Goal: Information Seeking & Learning: Learn about a topic

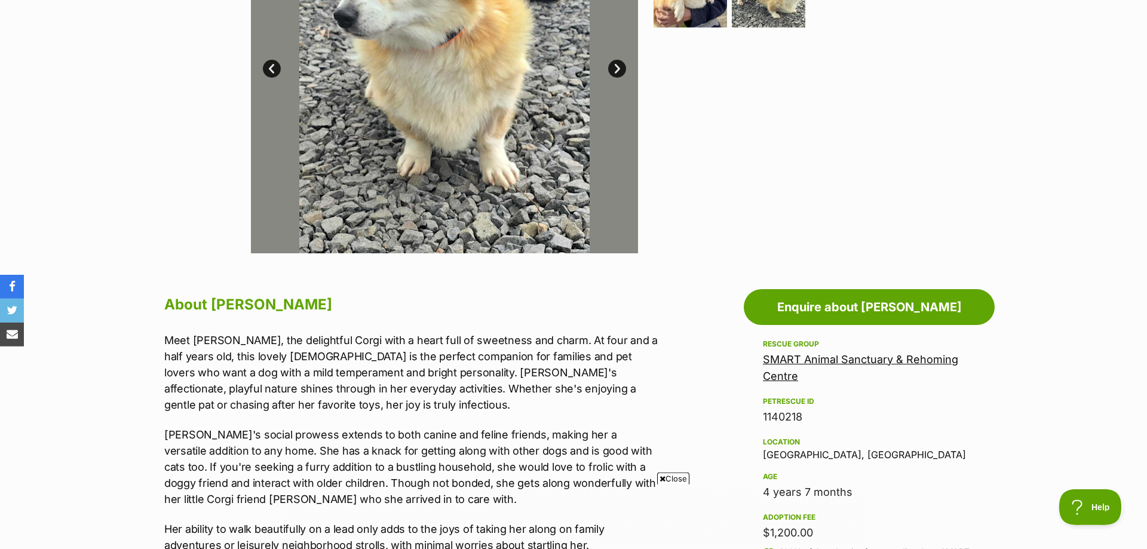
scroll to position [183, 0]
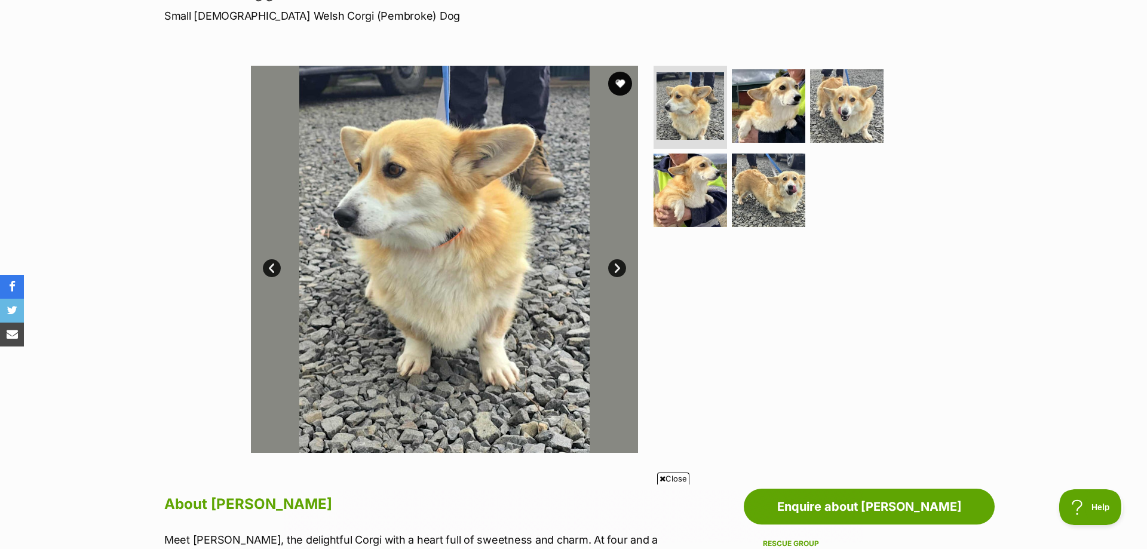
click at [618, 266] on link "Next" at bounding box center [617, 268] width 18 height 18
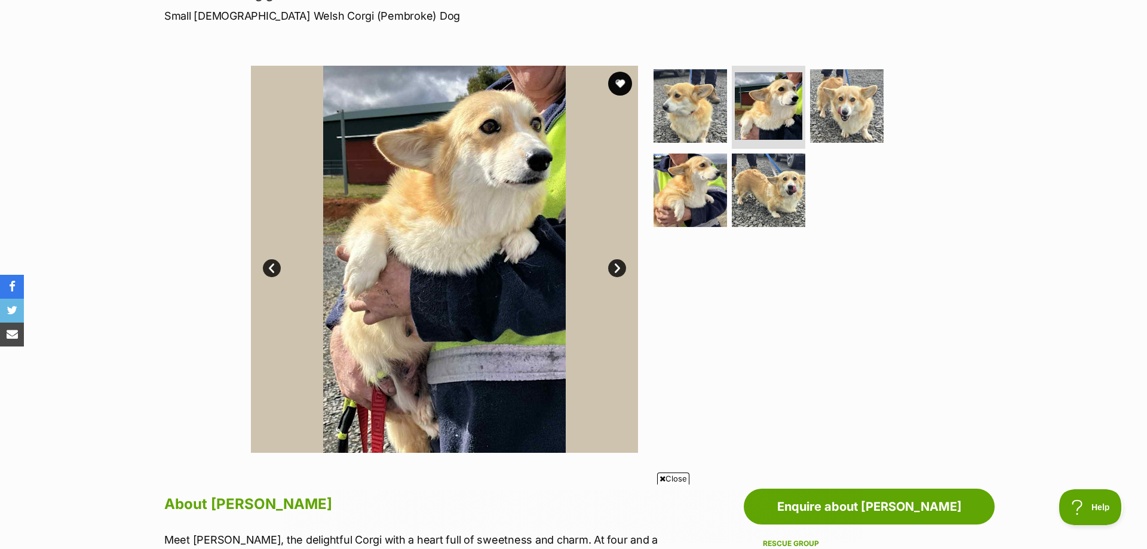
click at [618, 266] on link "Next" at bounding box center [617, 268] width 18 height 18
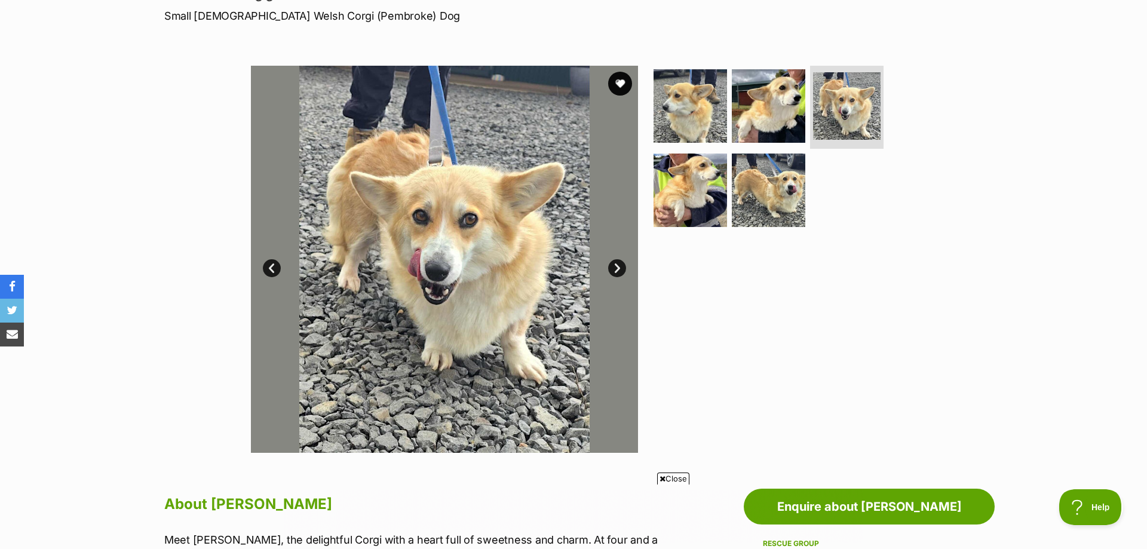
click at [618, 266] on link "Next" at bounding box center [617, 268] width 18 height 18
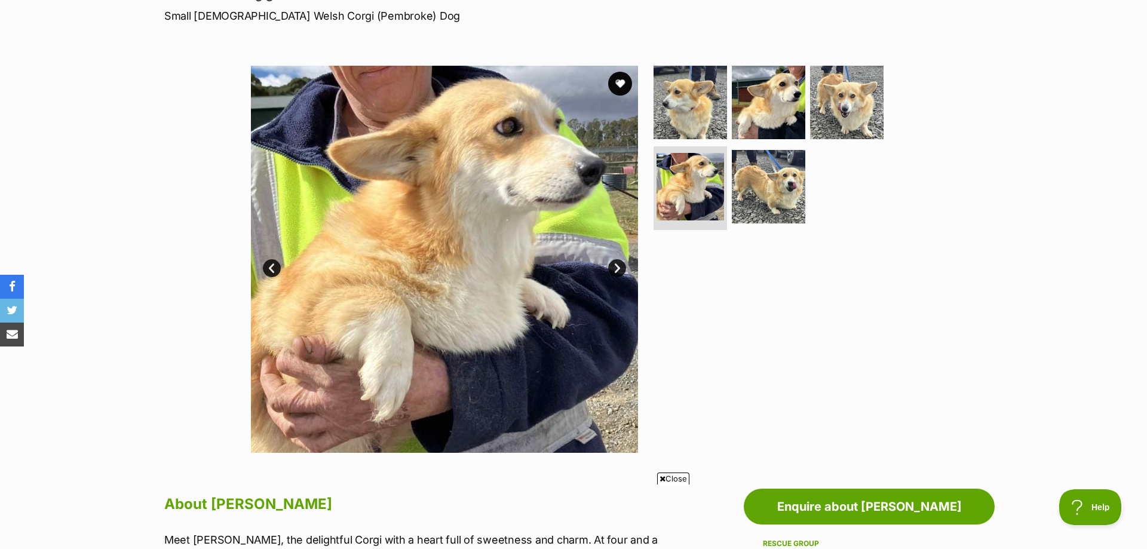
click at [618, 266] on link "Next" at bounding box center [617, 268] width 18 height 18
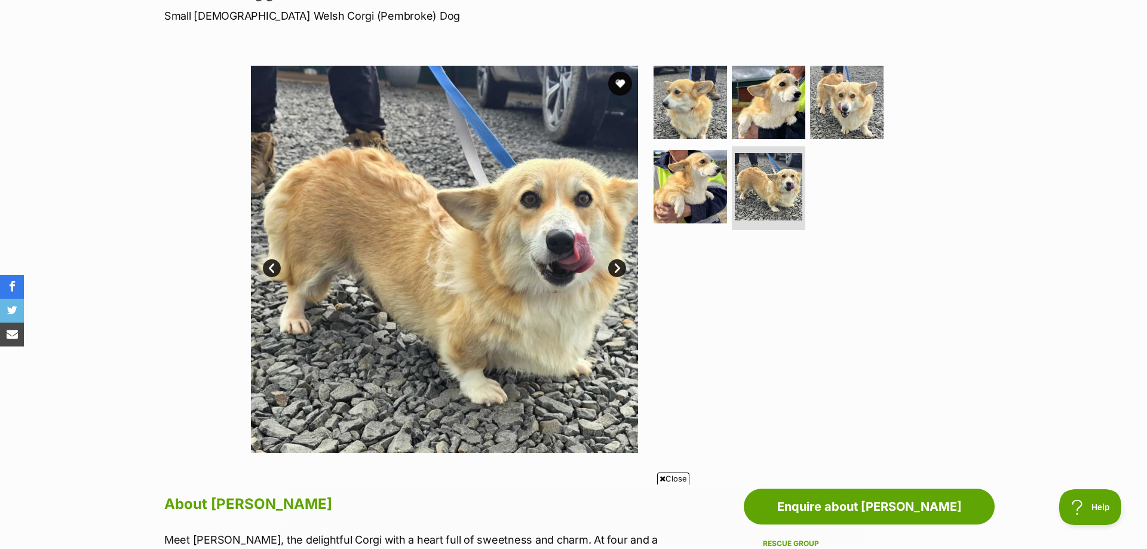
click at [618, 266] on link "Next" at bounding box center [617, 268] width 18 height 18
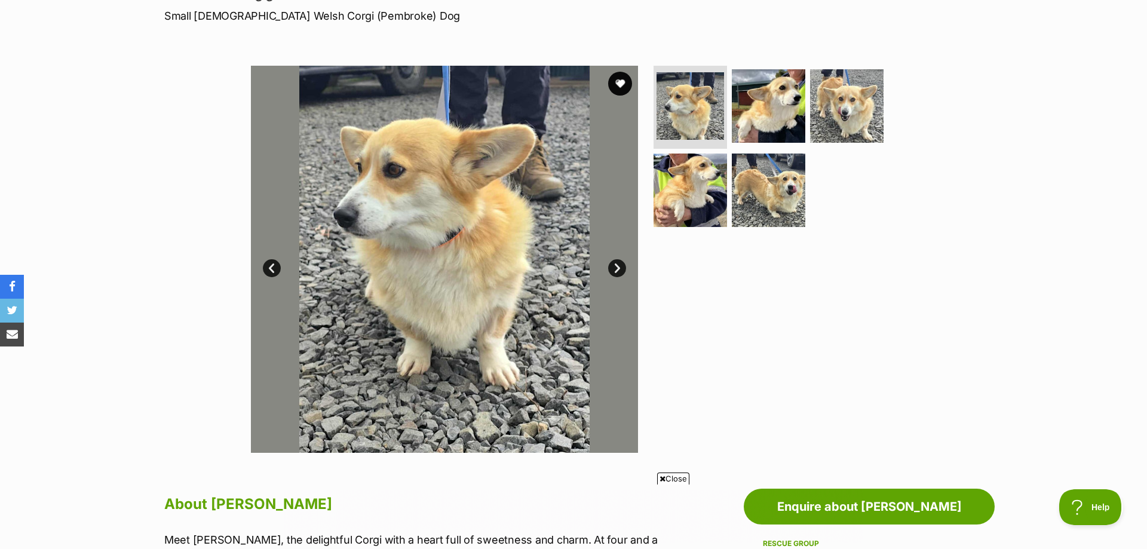
click at [618, 266] on link "Next" at bounding box center [617, 268] width 18 height 18
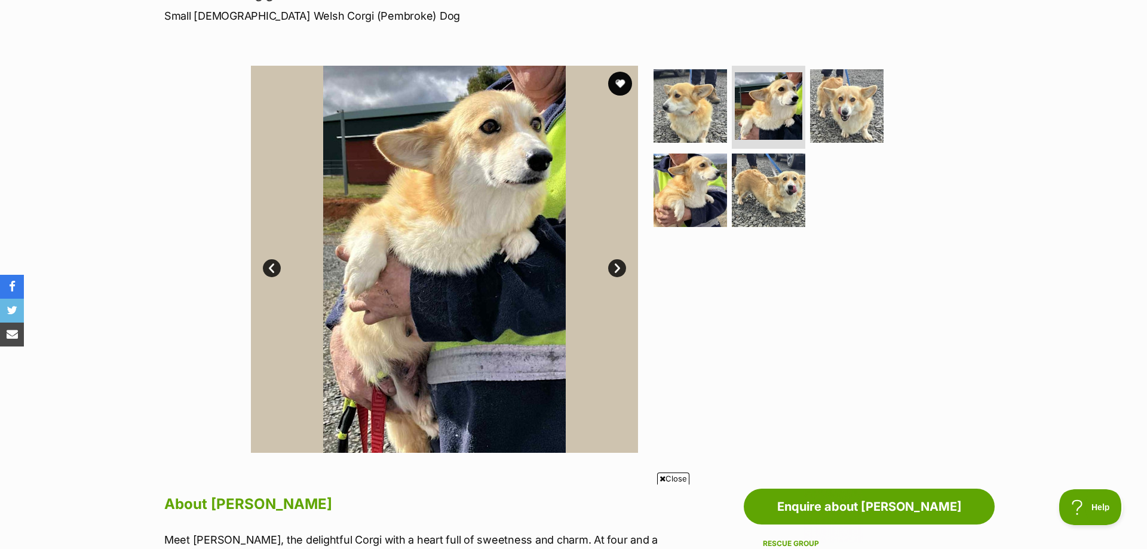
scroll to position [0, 0]
click at [618, 266] on link "Next" at bounding box center [617, 268] width 18 height 18
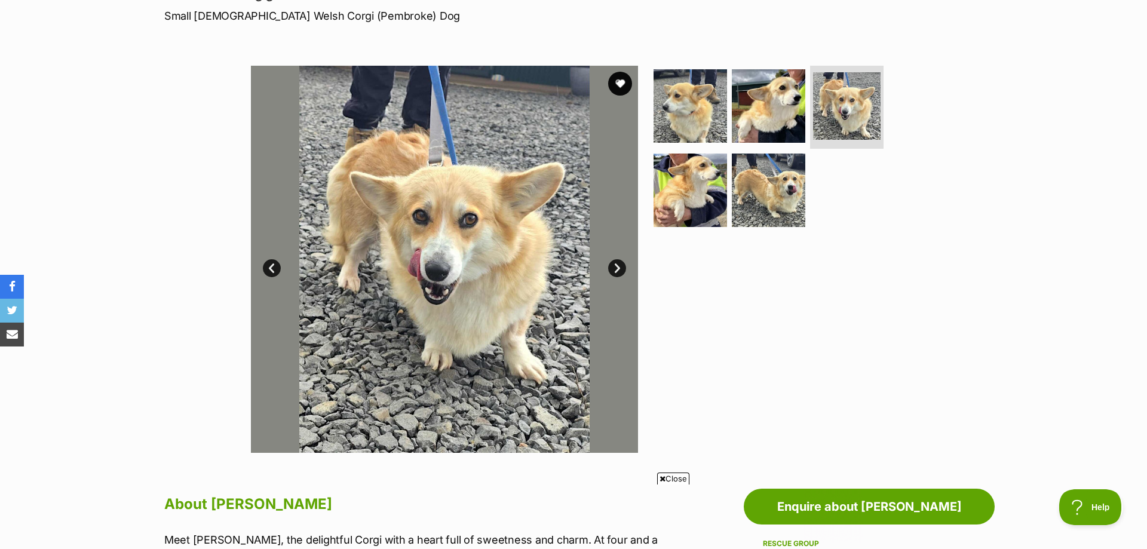
click at [618, 266] on link "Next" at bounding box center [617, 268] width 18 height 18
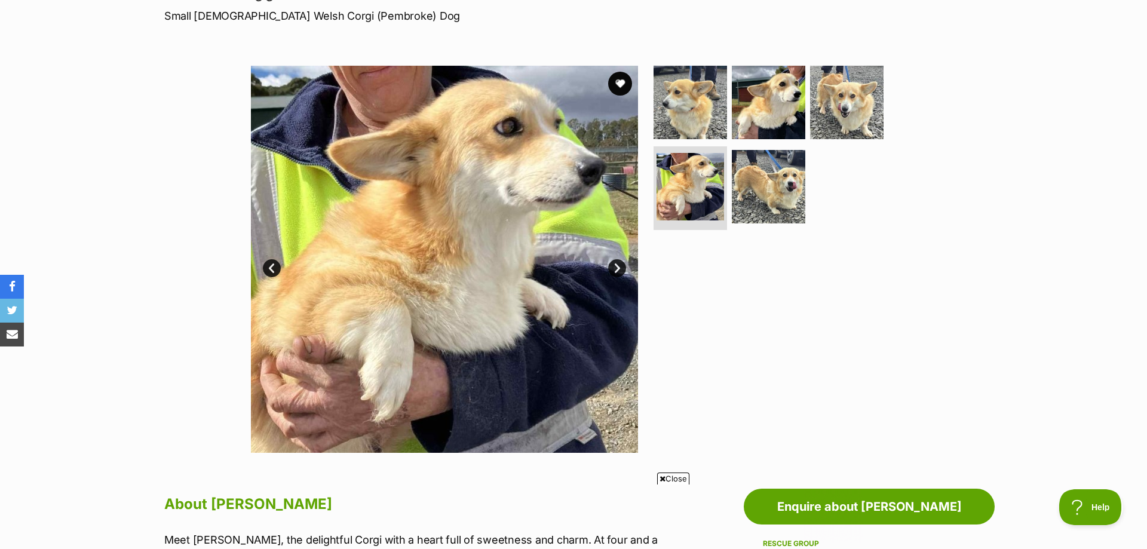
click at [271, 268] on link "Prev" at bounding box center [272, 268] width 18 height 18
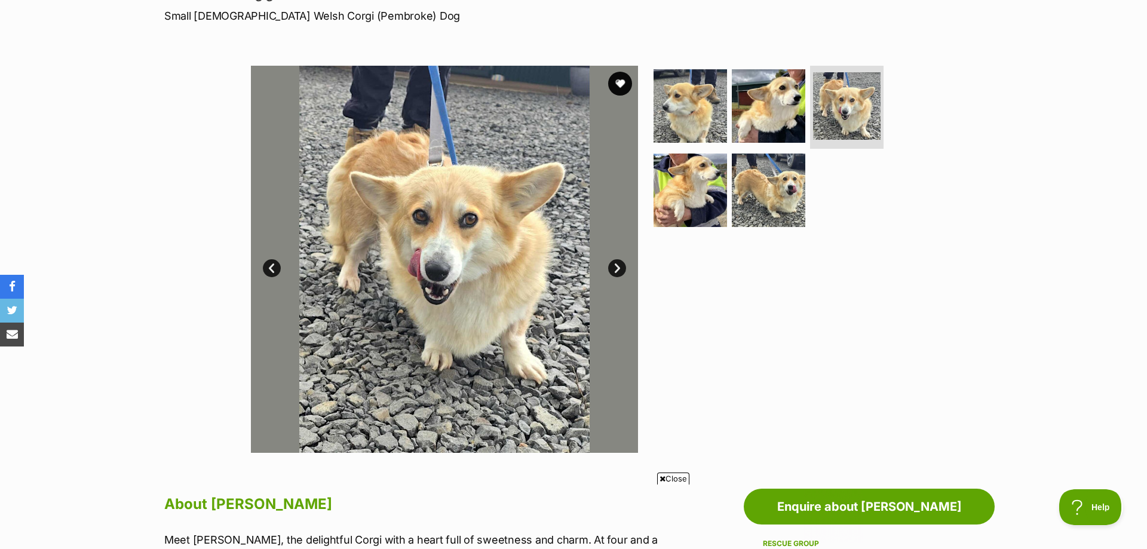
click at [618, 268] on link "Next" at bounding box center [617, 268] width 18 height 18
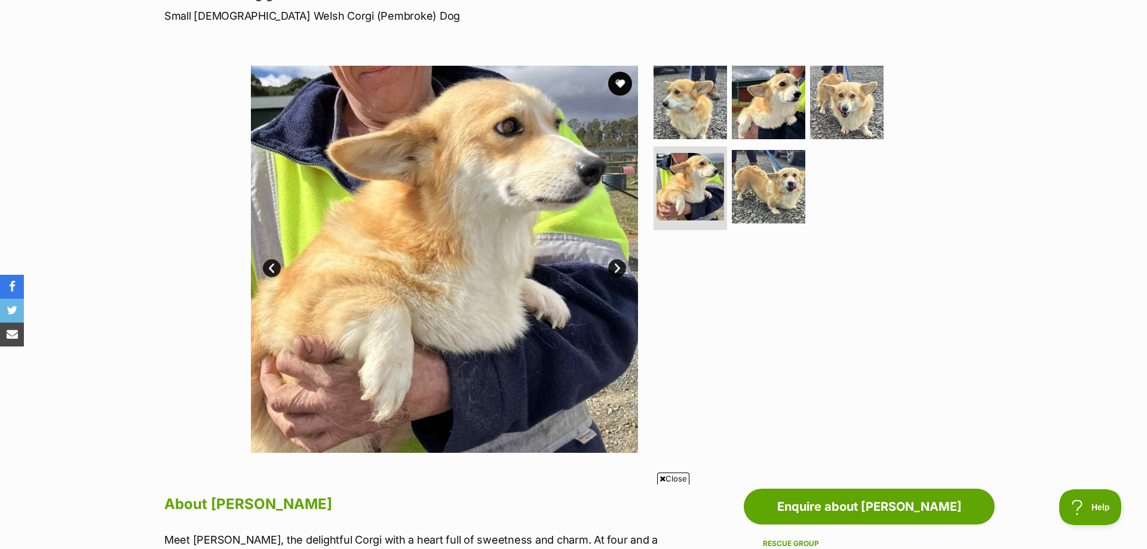
click at [615, 269] on link "Next" at bounding box center [617, 268] width 18 height 18
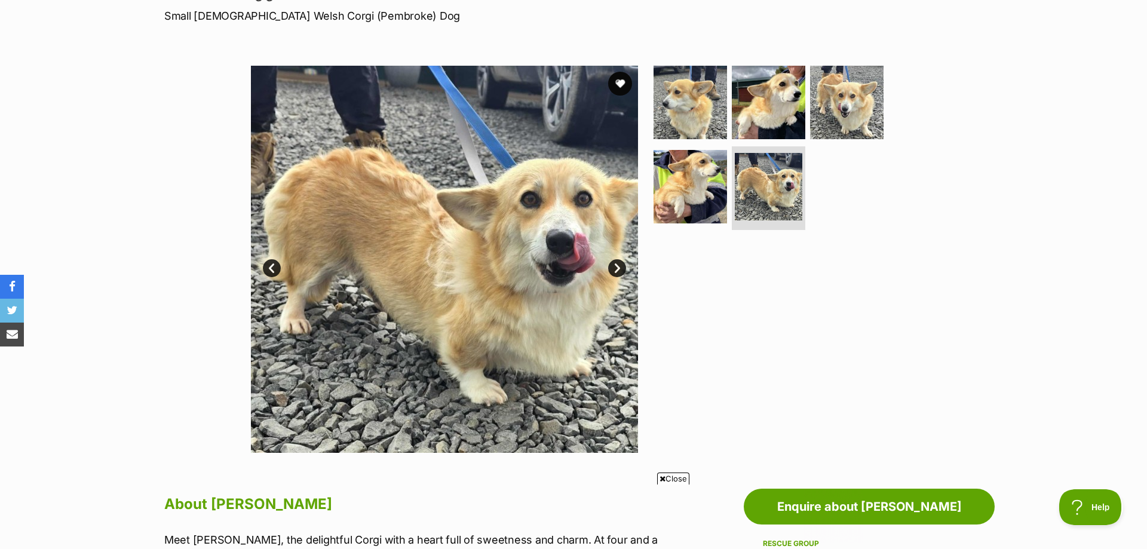
click at [613, 269] on link "Next" at bounding box center [617, 268] width 18 height 18
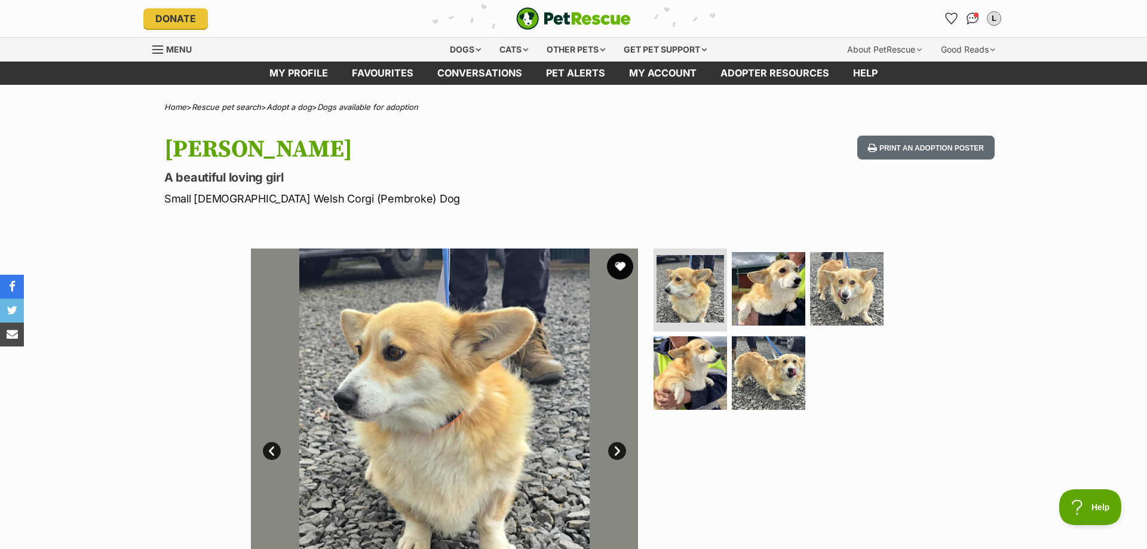
click at [619, 265] on button "favourite" at bounding box center [620, 266] width 26 height 26
click at [168, 387] on div "Available 1 of 5 images 1 of 5 images 1 of 5 images 1 of 5 images 1 of 5 images…" at bounding box center [573, 433] width 1147 height 405
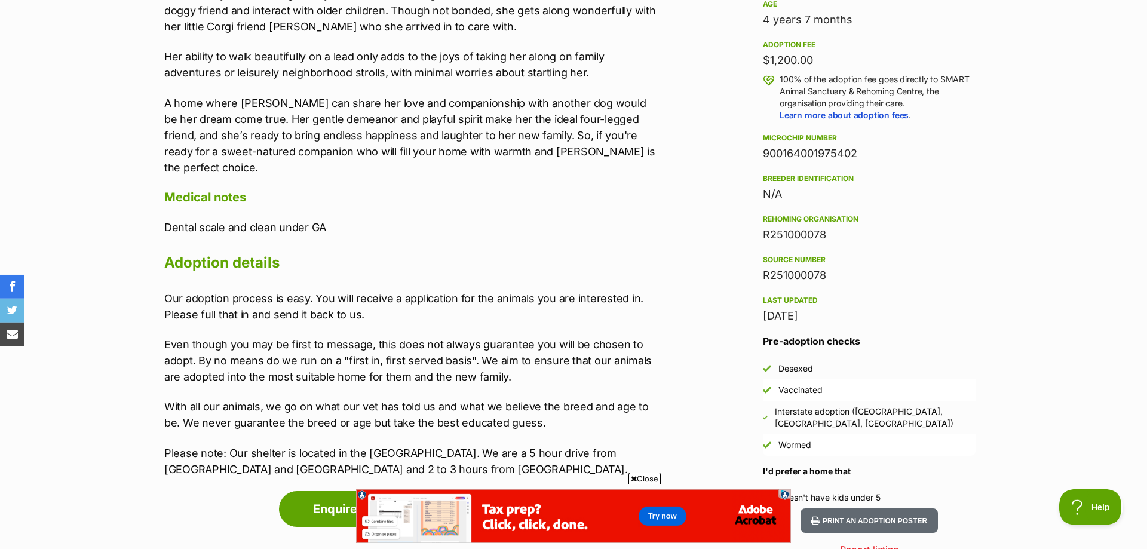
scroll to position [914, 0]
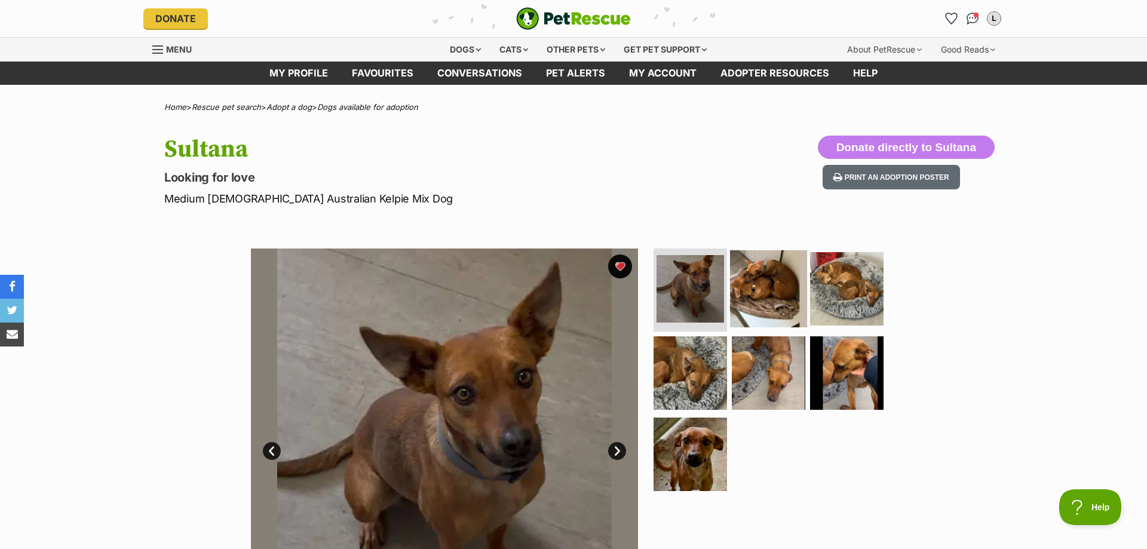
click at [769, 287] on img at bounding box center [768, 288] width 77 height 77
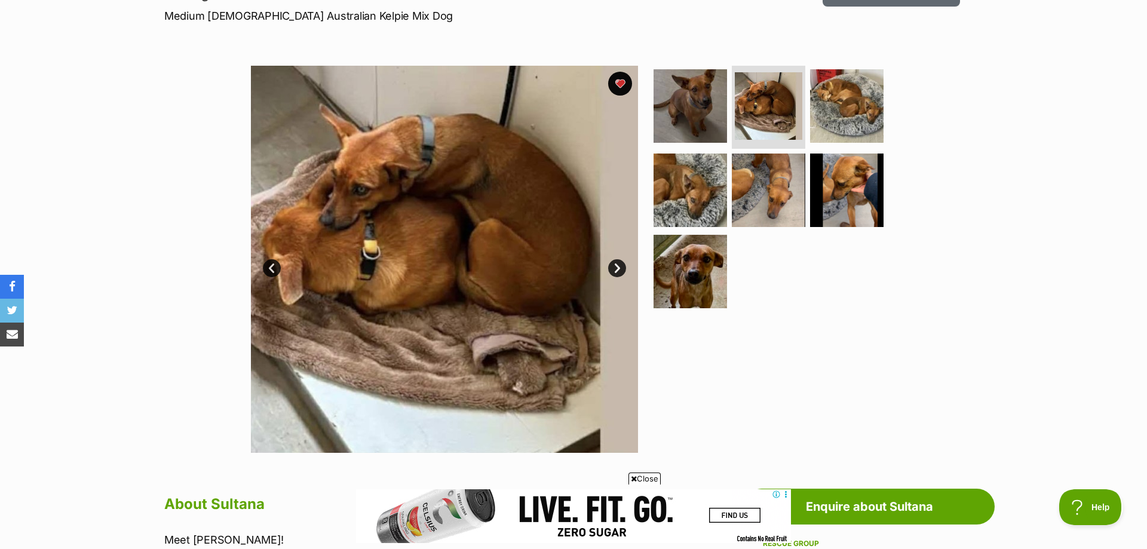
click at [618, 266] on link "Next" at bounding box center [617, 268] width 18 height 18
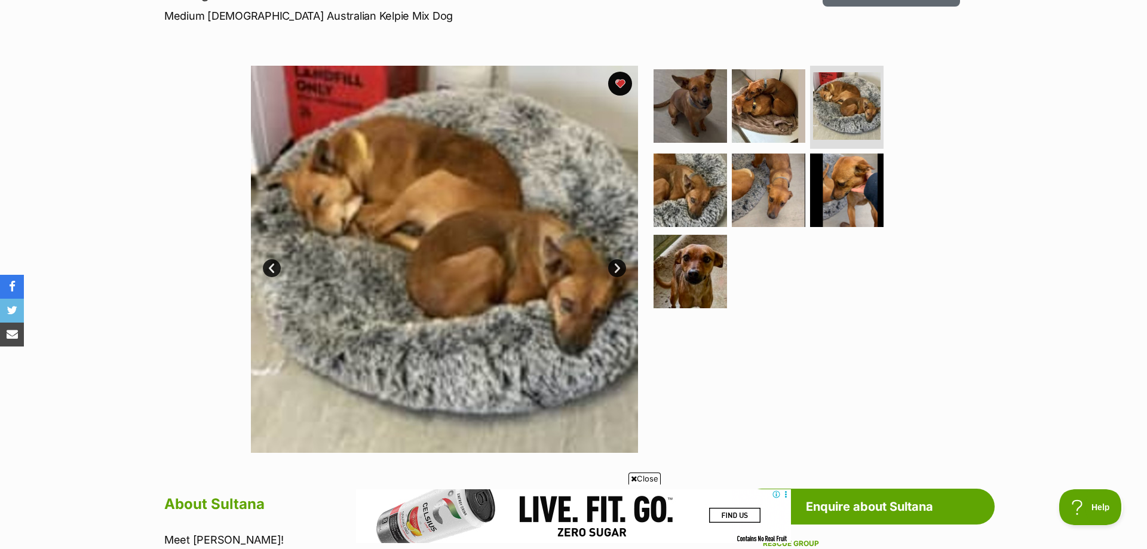
click at [618, 266] on link "Next" at bounding box center [617, 268] width 18 height 18
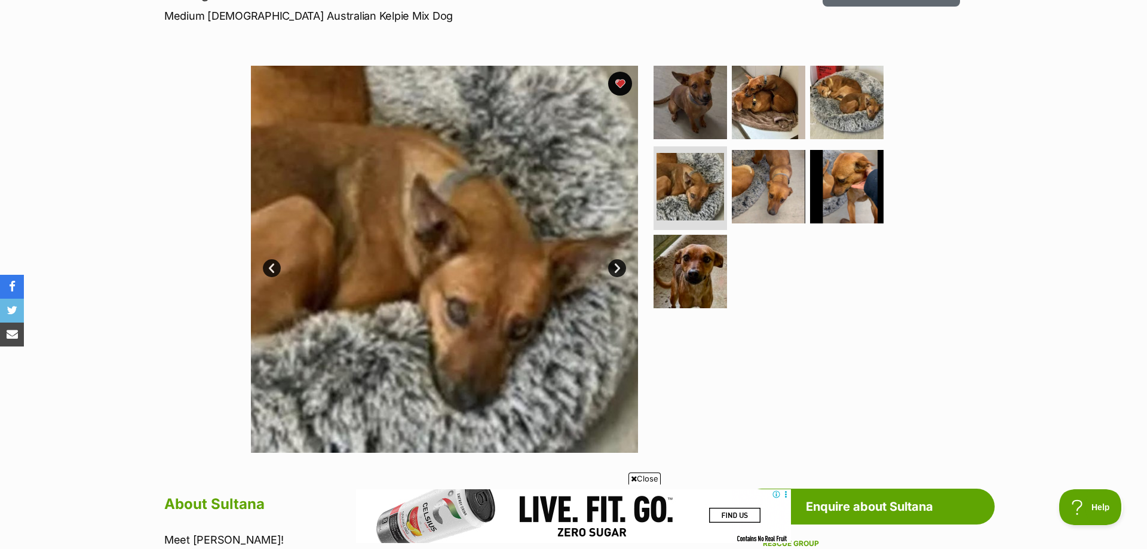
click at [618, 266] on link "Next" at bounding box center [617, 268] width 18 height 18
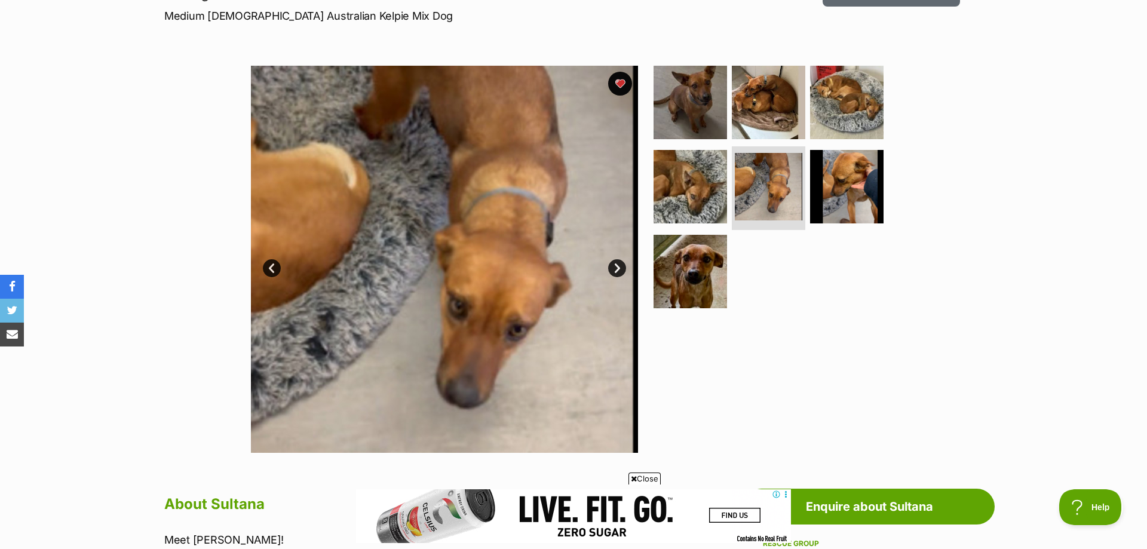
click at [618, 266] on link "Next" at bounding box center [617, 268] width 18 height 18
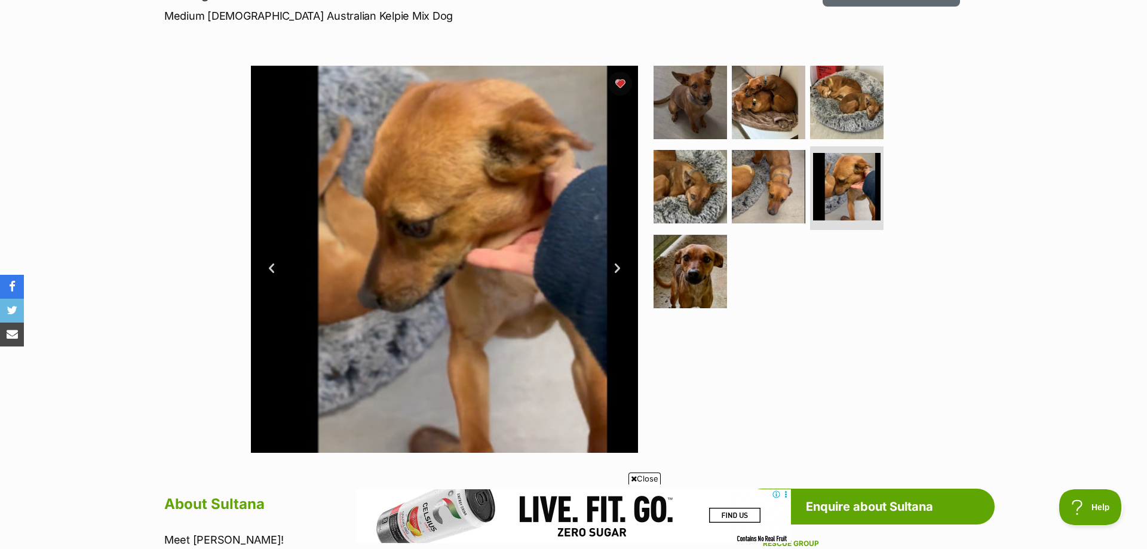
click at [618, 266] on link "Next" at bounding box center [617, 268] width 18 height 18
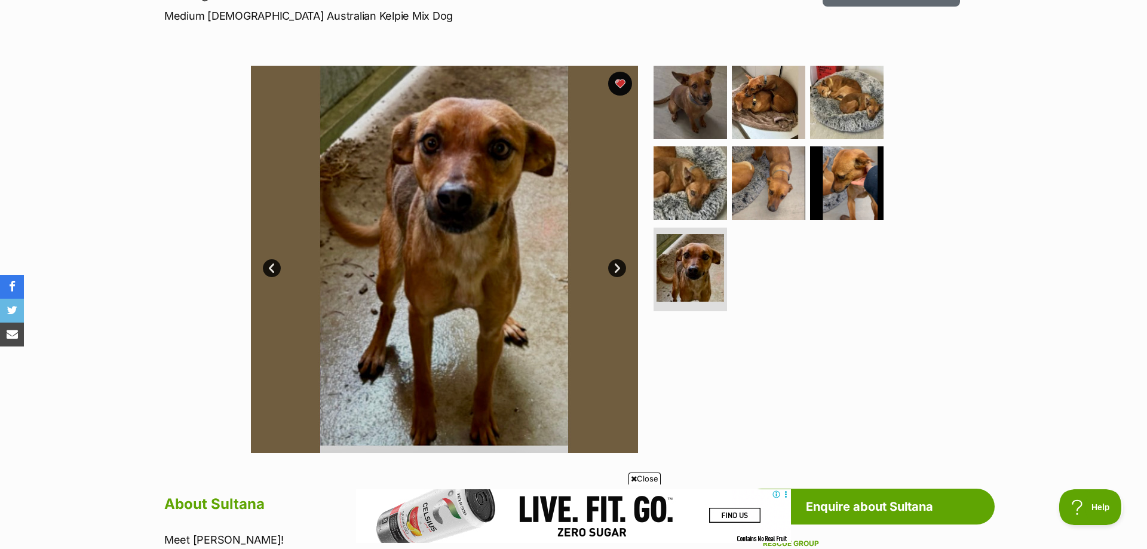
click at [618, 266] on link "Next" at bounding box center [617, 268] width 18 height 18
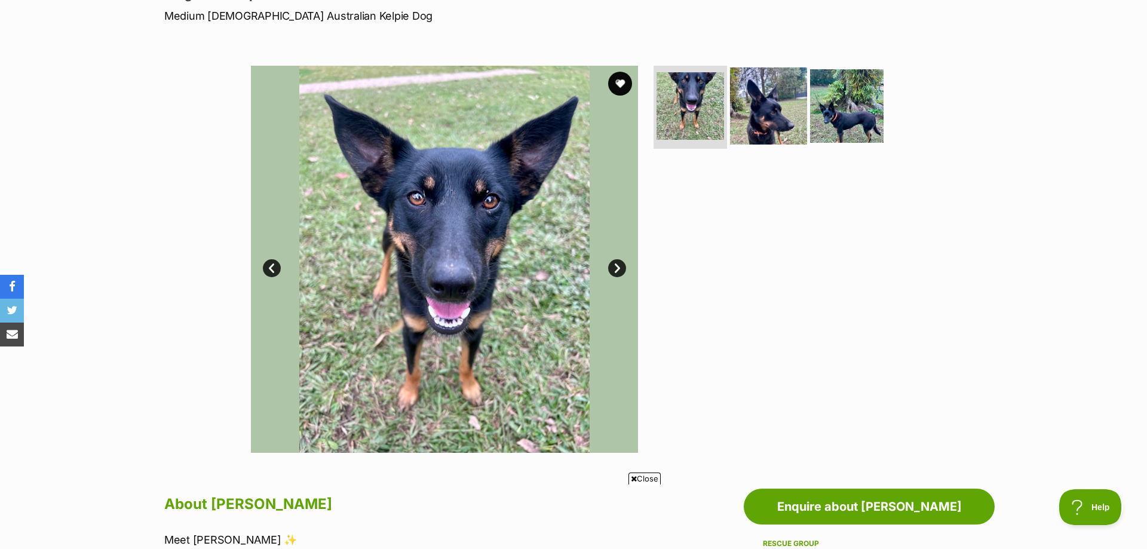
click at [764, 117] on img at bounding box center [768, 105] width 77 height 77
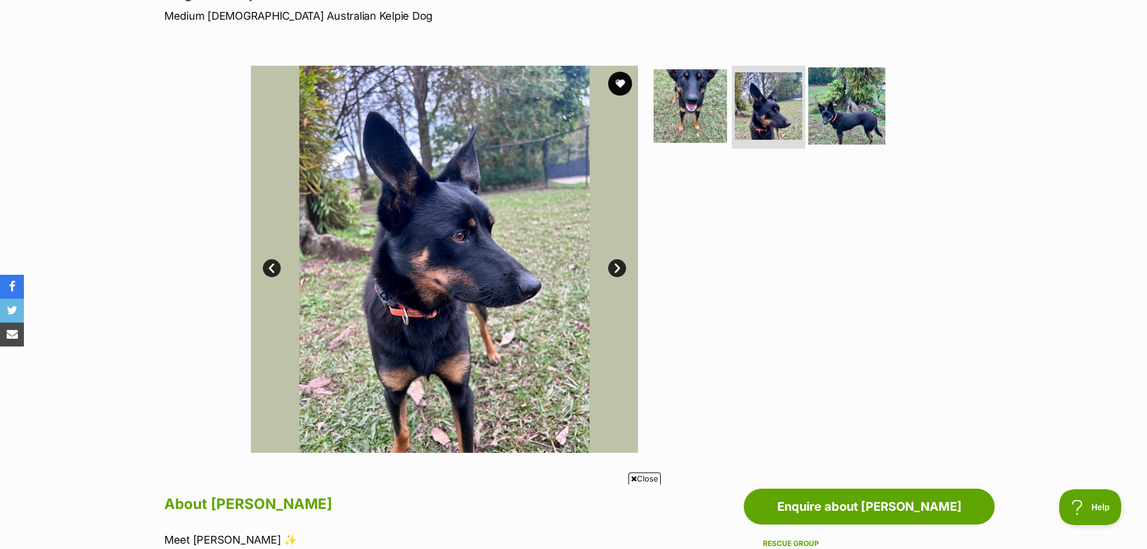
click at [845, 115] on img at bounding box center [846, 105] width 77 height 77
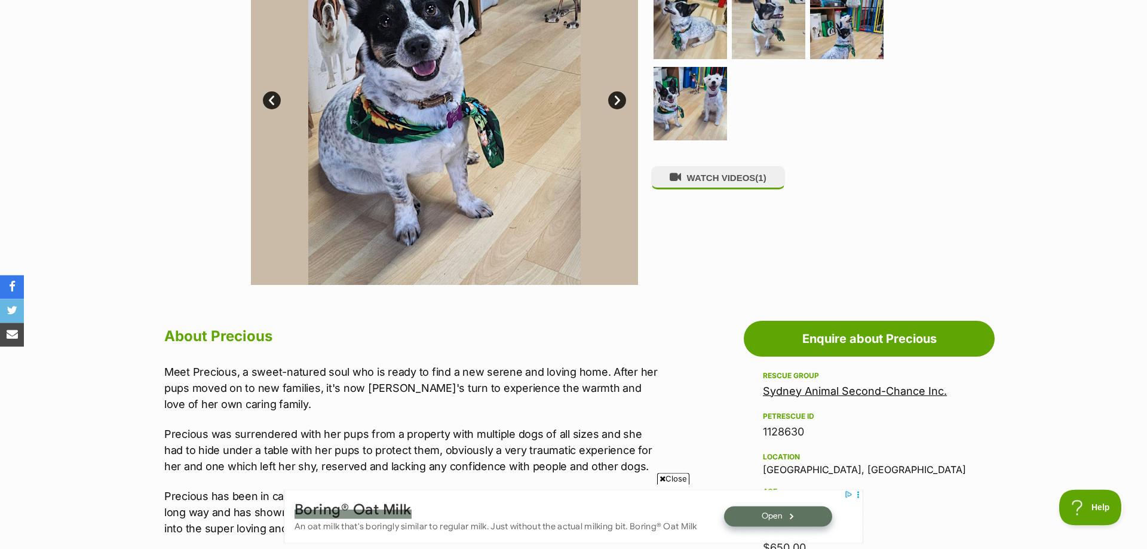
scroll to position [183, 0]
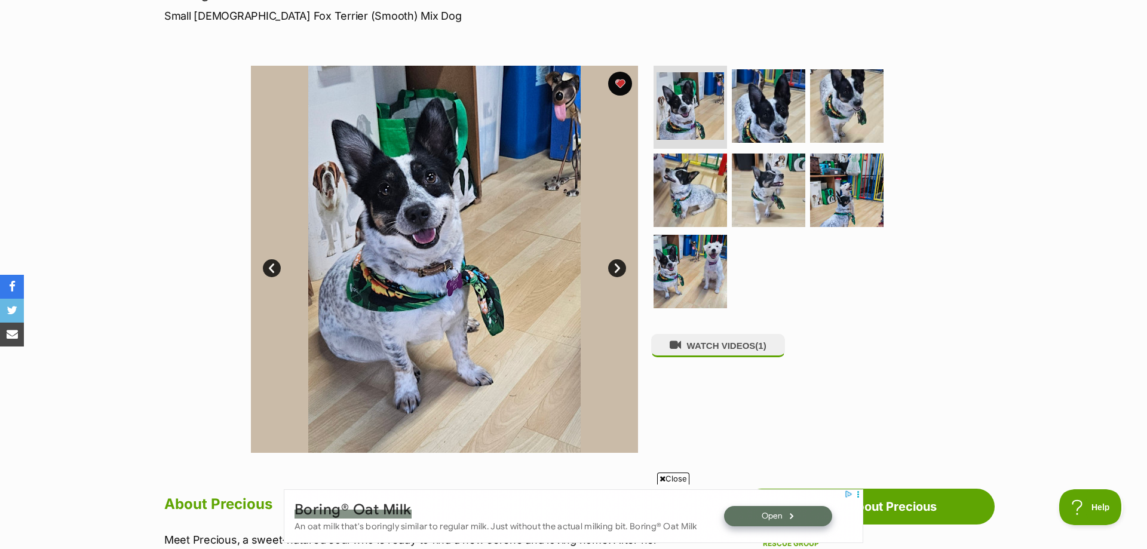
click at [622, 266] on link "Next" at bounding box center [617, 268] width 18 height 18
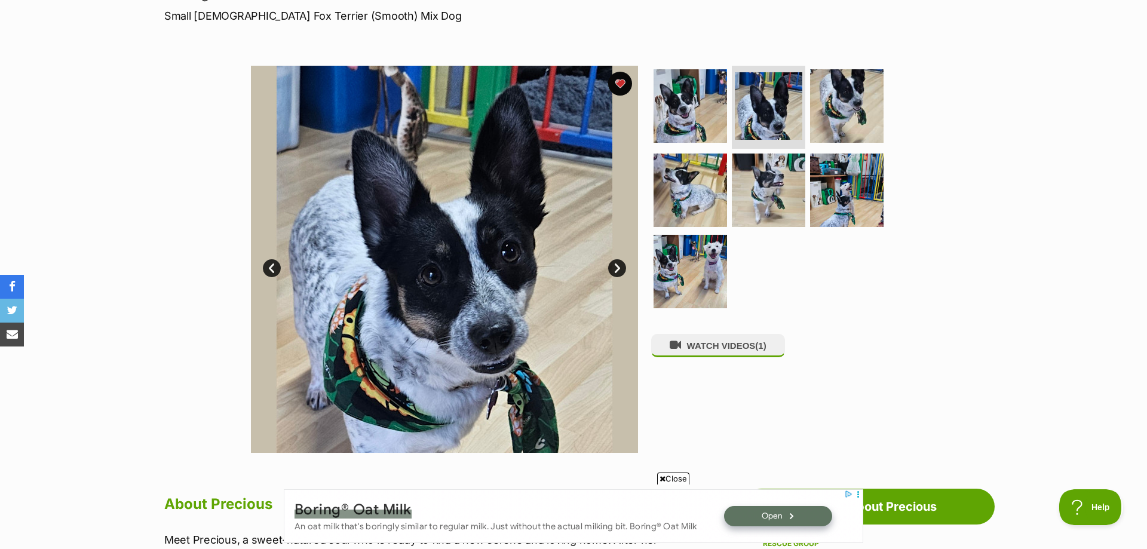
click at [614, 268] on link "Next" at bounding box center [617, 268] width 18 height 18
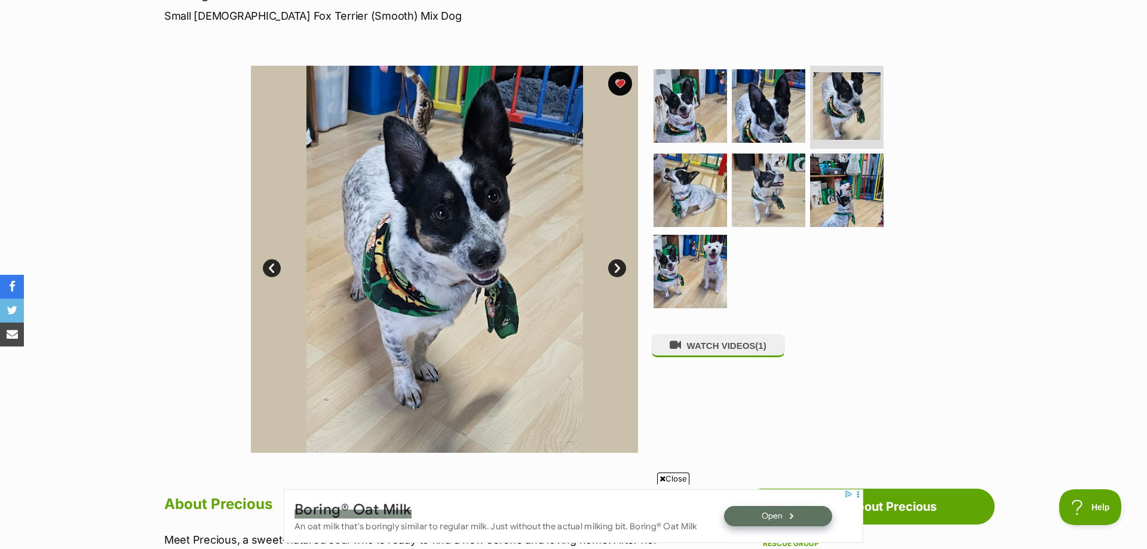
click at [619, 272] on link "Next" at bounding box center [617, 268] width 18 height 18
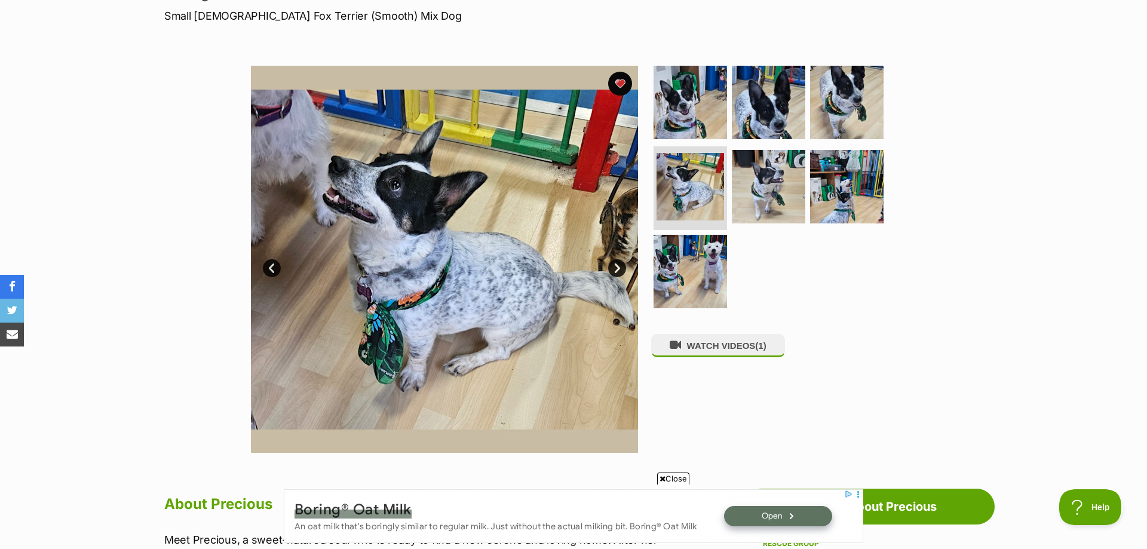
click at [619, 272] on link "Next" at bounding box center [617, 268] width 18 height 18
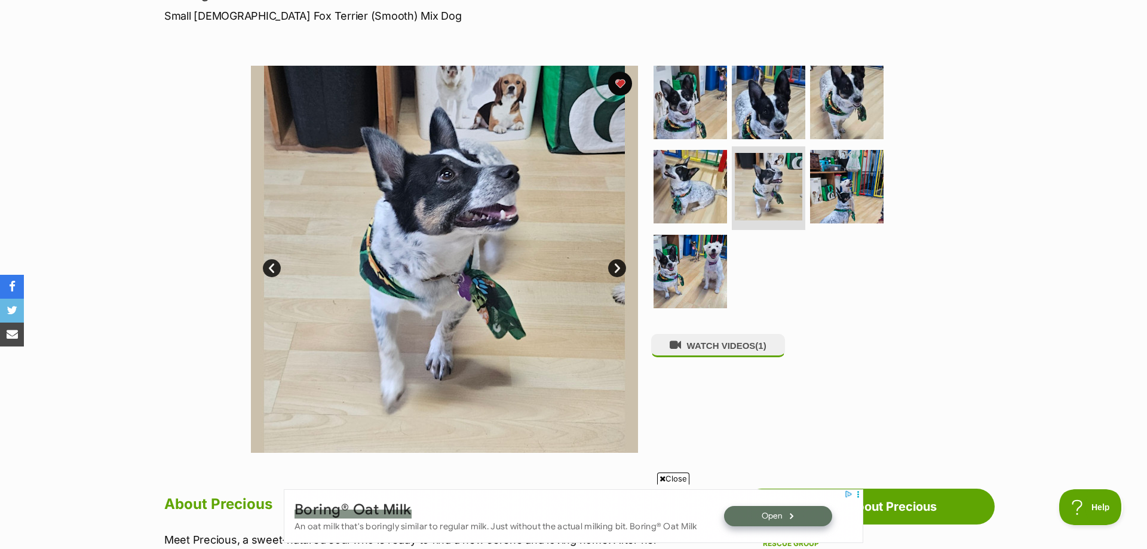
click at [619, 272] on link "Next" at bounding box center [617, 268] width 18 height 18
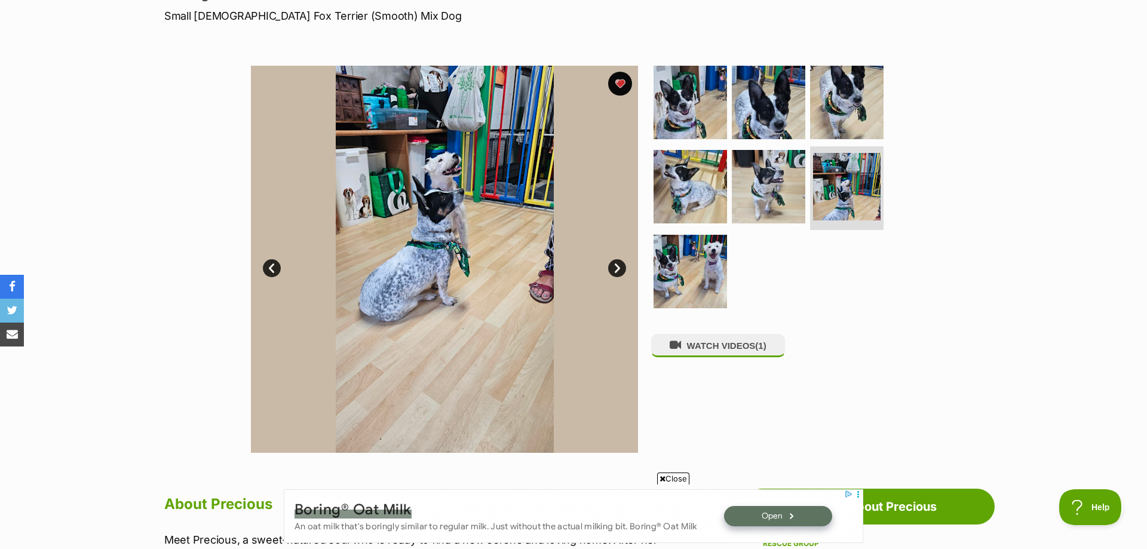
click at [619, 270] on link "Next" at bounding box center [617, 268] width 18 height 18
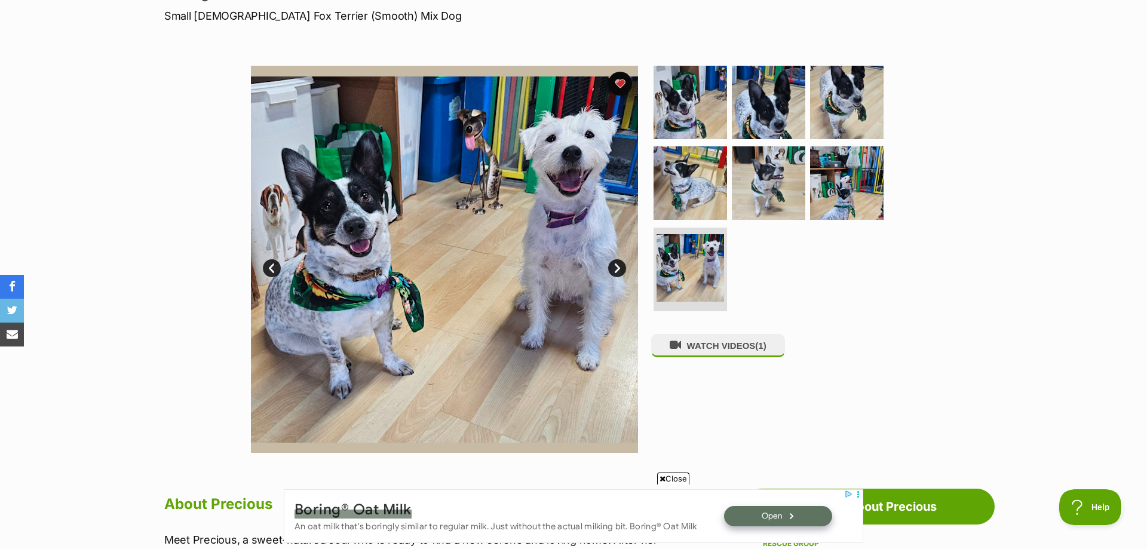
click at [619, 270] on link "Next" at bounding box center [617, 268] width 18 height 18
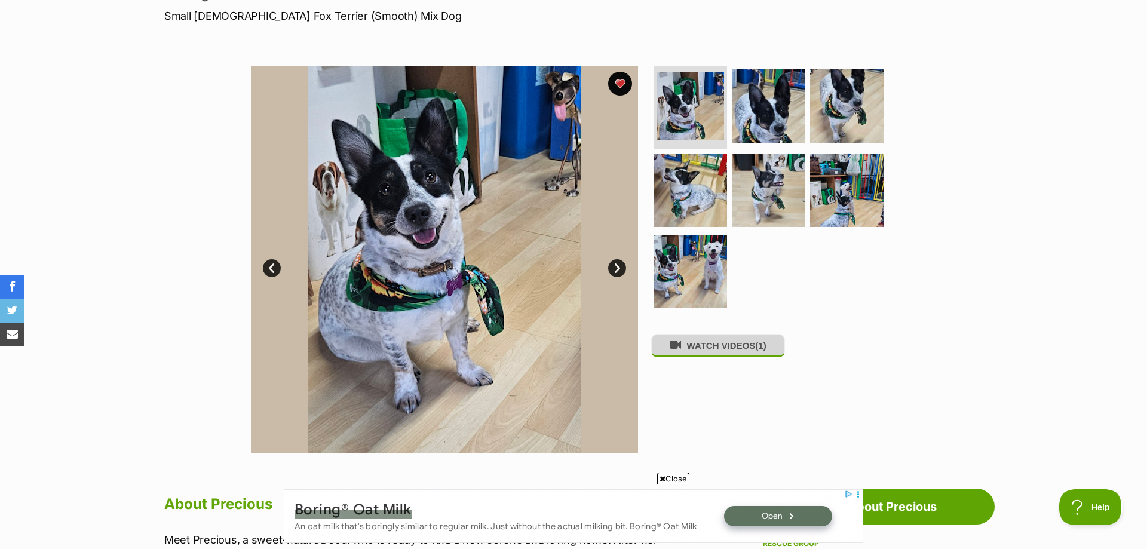
click at [728, 340] on button "WATCH VIDEOS (1)" at bounding box center [718, 345] width 134 height 23
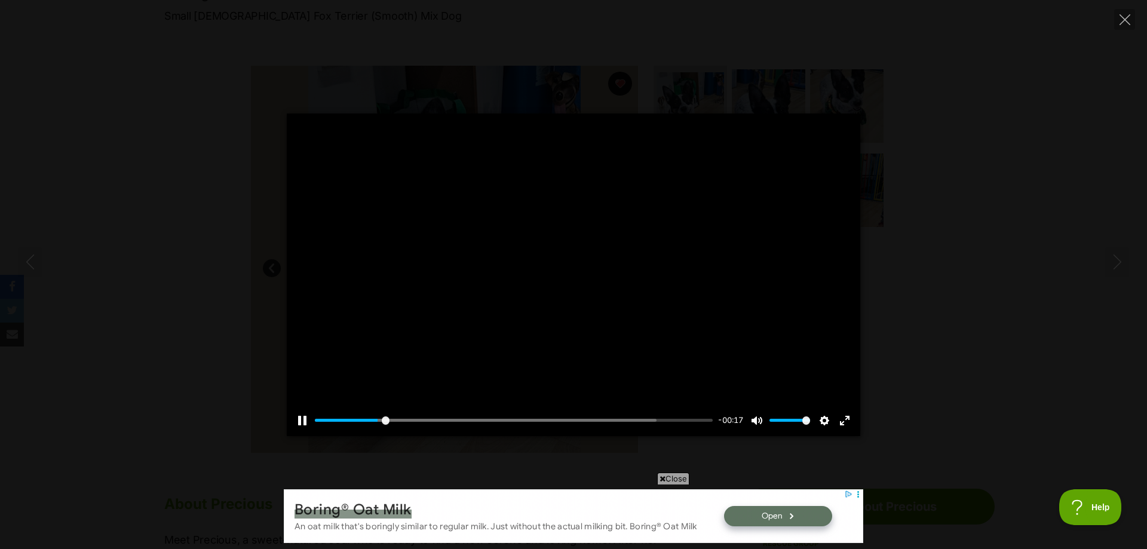
scroll to position [0, 0]
click at [1039, 286] on div "Pause Play % buffered 00:00 -00:07 Unmute Mute Disable captions Enable captions…" at bounding box center [573, 274] width 1147 height 323
type input "67.75"
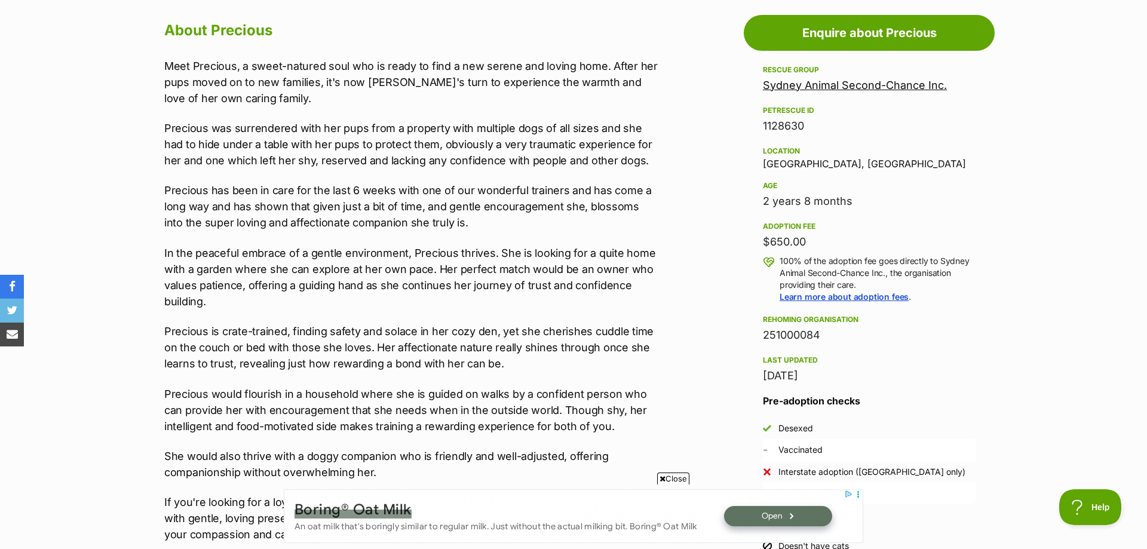
scroll to position [731, 0]
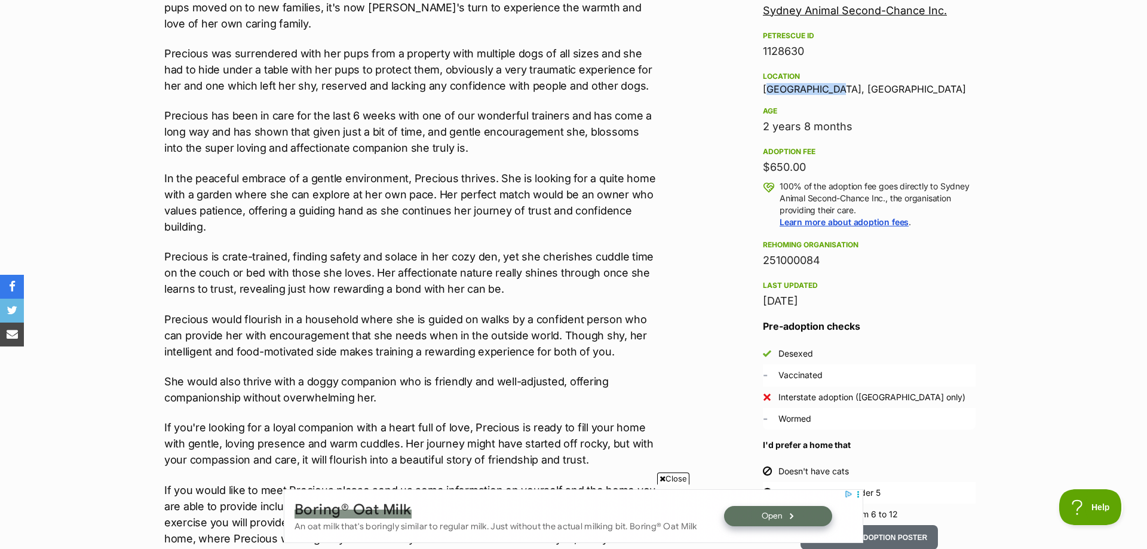
drag, startPoint x: 765, startPoint y: 90, endPoint x: 829, endPoint y: 89, distance: 64.5
click at [829, 89] on div "Location Kirrawee, NSW" at bounding box center [869, 81] width 213 height 25
click at [100, 376] on section "Home > Rescue pet search > Adopt a dog > Dogs available for adoption Precious L…" at bounding box center [573, 292] width 1147 height 1840
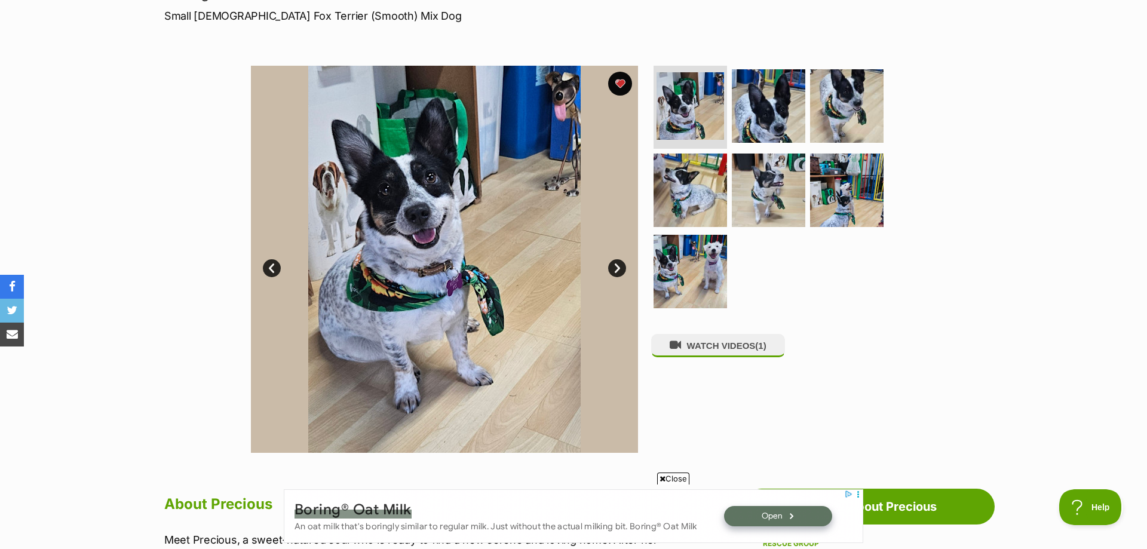
scroll to position [0, 0]
